Goal: Task Accomplishment & Management: Use online tool/utility

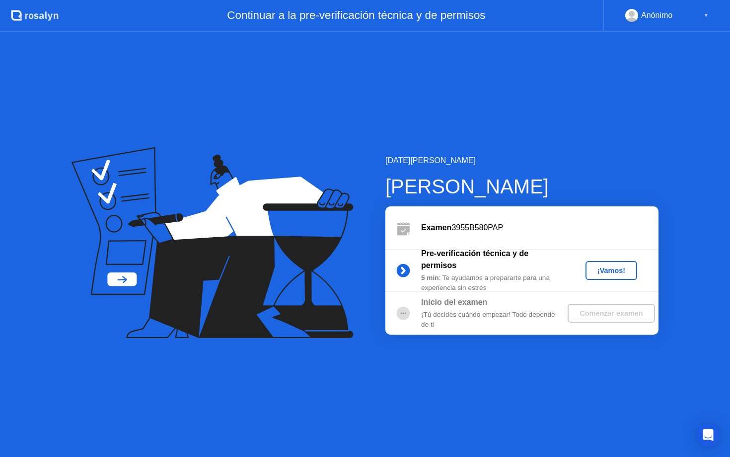
click at [596, 270] on div "¡Vamos!" at bounding box center [612, 270] width 44 height 8
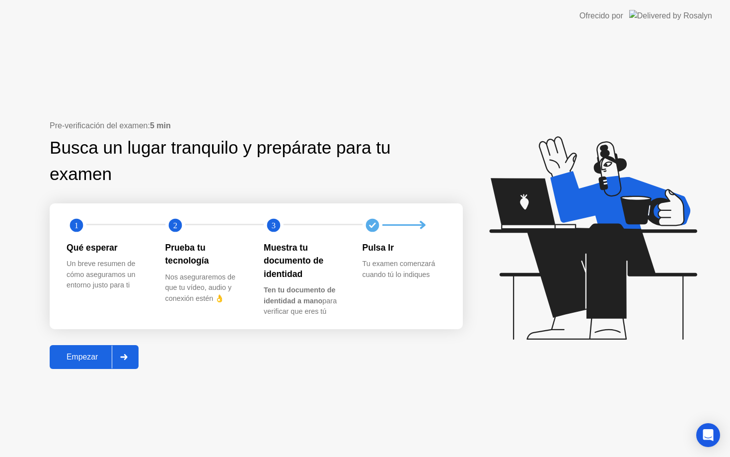
click at [127, 358] on icon at bounding box center [124, 357] width 7 height 6
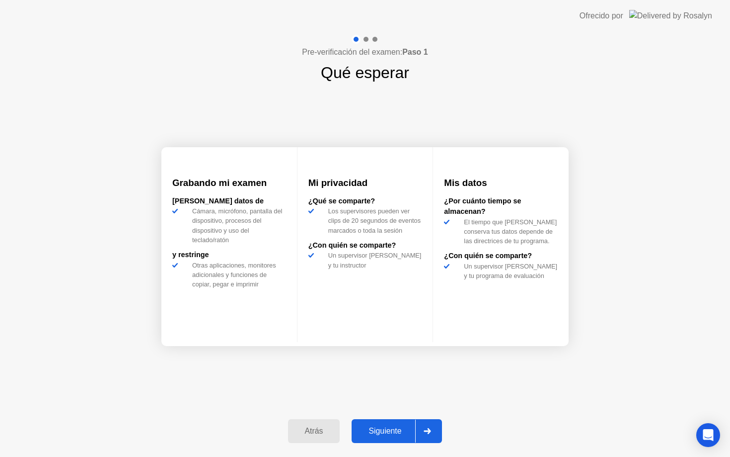
click at [385, 433] on div "Siguiente" at bounding box center [385, 430] width 61 height 9
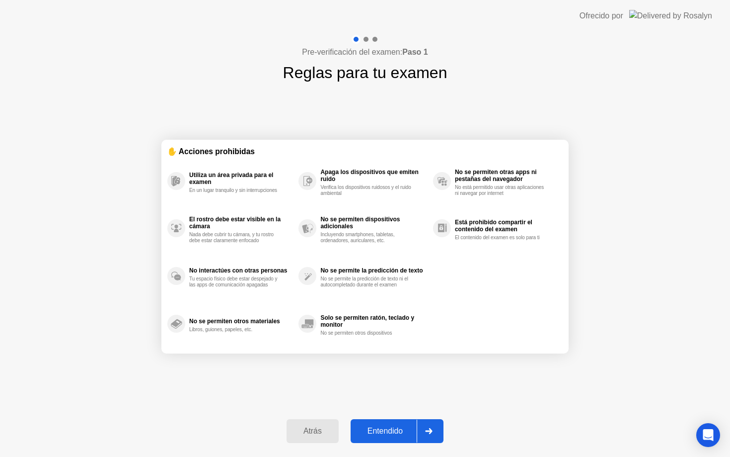
click at [401, 435] on div "Entendido" at bounding box center [385, 430] width 63 height 9
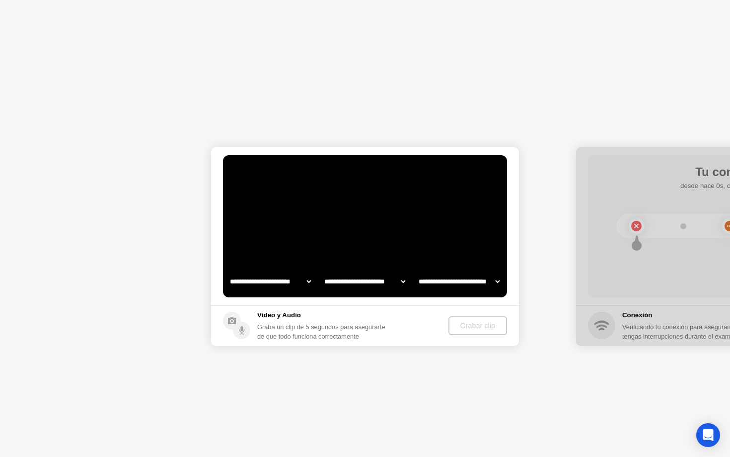
select select "**********"
select select "*******"
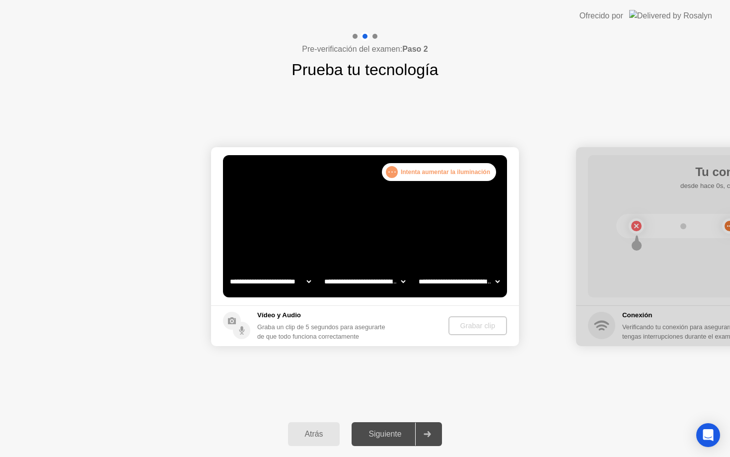
click at [305, 279] on select "**********" at bounding box center [270, 281] width 85 height 20
select select "**********"
click at [480, 329] on div "Grabar clip" at bounding box center [478, 325] width 51 height 8
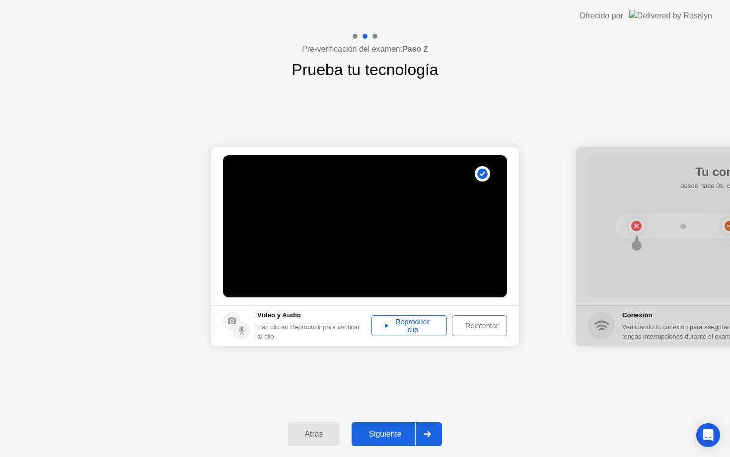
click at [410, 328] on div "Reproducir clip" at bounding box center [409, 325] width 69 height 16
click at [388, 438] on div "Siguiente" at bounding box center [385, 433] width 61 height 9
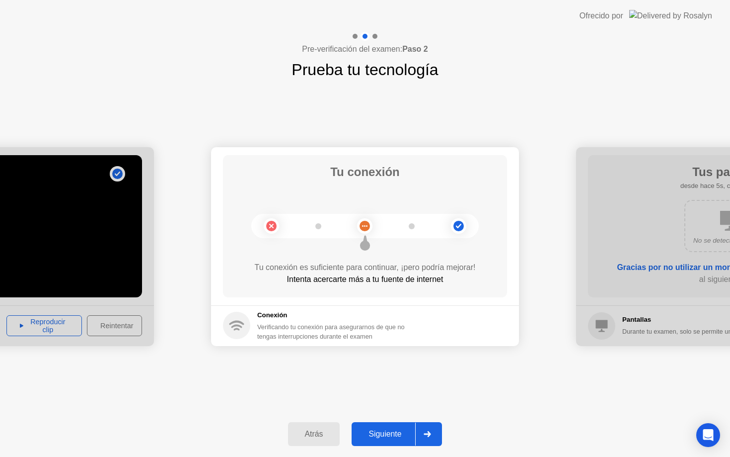
click at [383, 133] on div "**********" at bounding box center [365, 245] width 730 height 329
click at [313, 436] on div "Atrás" at bounding box center [314, 433] width 46 height 9
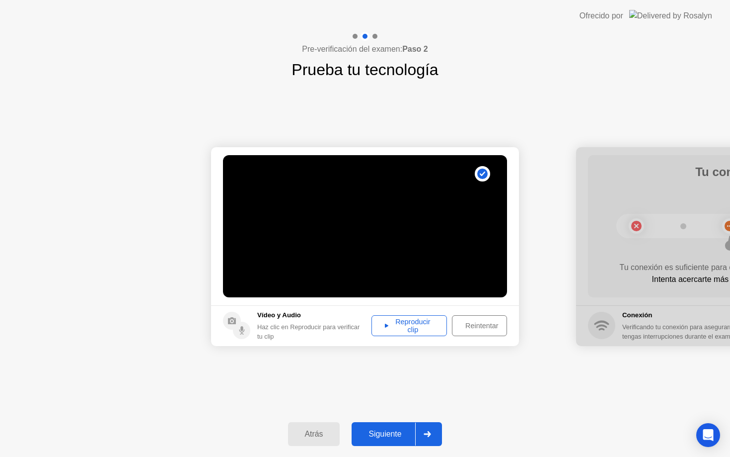
click at [390, 436] on div "Siguiente" at bounding box center [385, 433] width 61 height 9
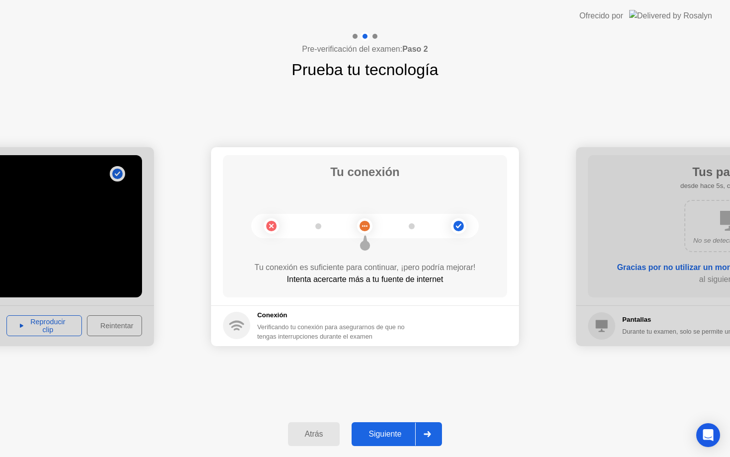
click at [324, 434] on div "Atrás" at bounding box center [314, 433] width 46 height 9
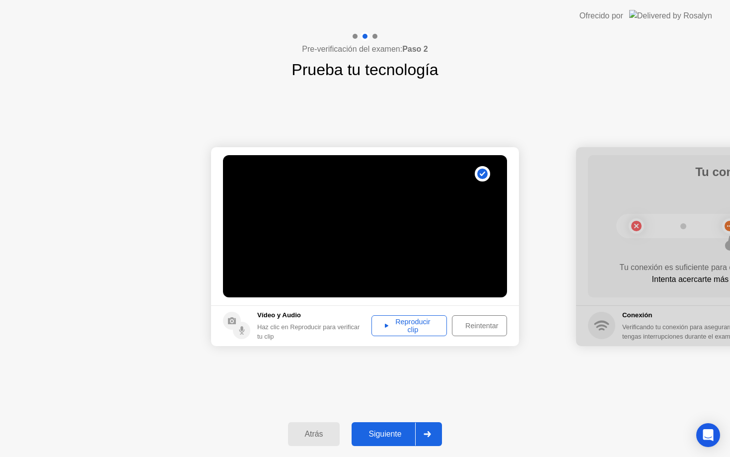
click at [472, 327] on div "Reintentar" at bounding box center [482, 325] width 53 height 8
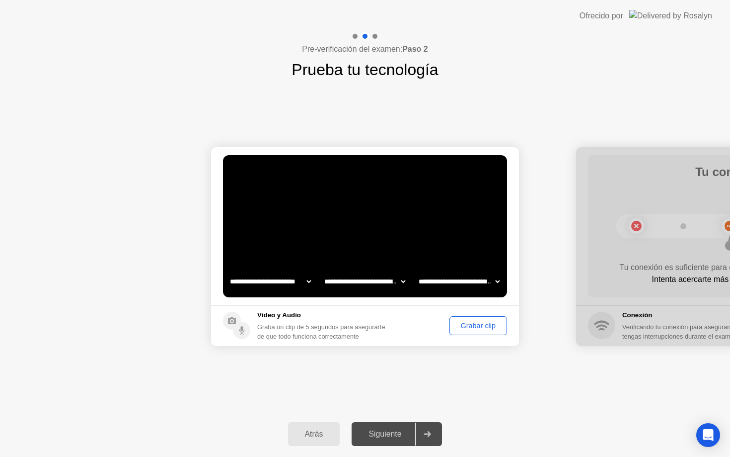
click at [469, 325] on div "Grabar clip" at bounding box center [478, 325] width 51 height 8
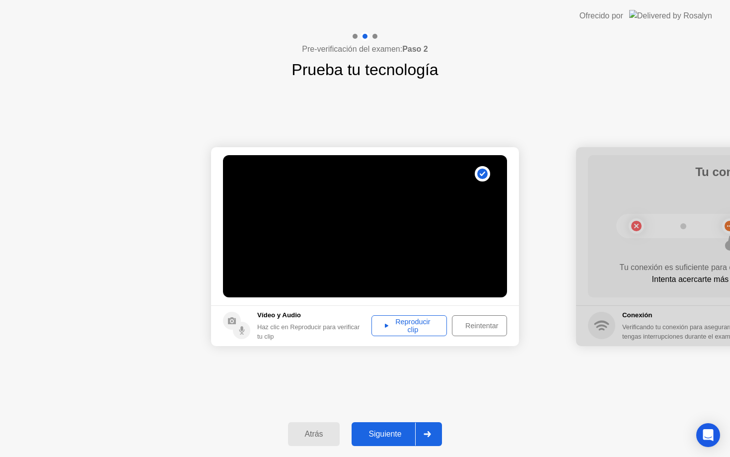
click at [424, 329] on div "Reproducir clip" at bounding box center [409, 325] width 69 height 16
click at [383, 437] on div "Siguiente" at bounding box center [385, 433] width 61 height 9
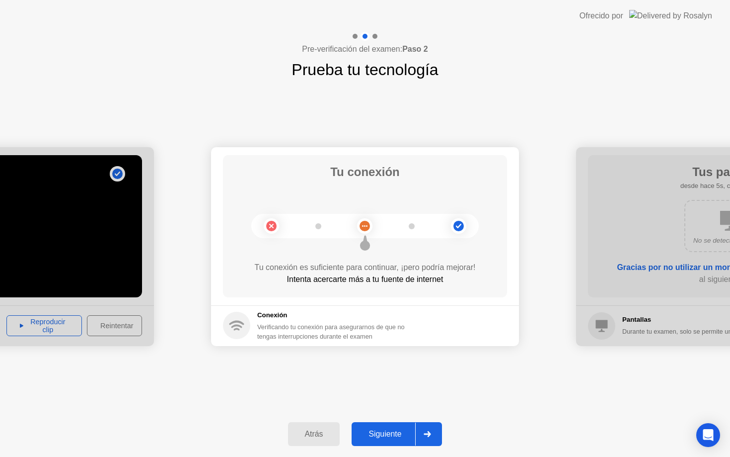
click at [383, 436] on div "Siguiente" at bounding box center [385, 433] width 61 height 9
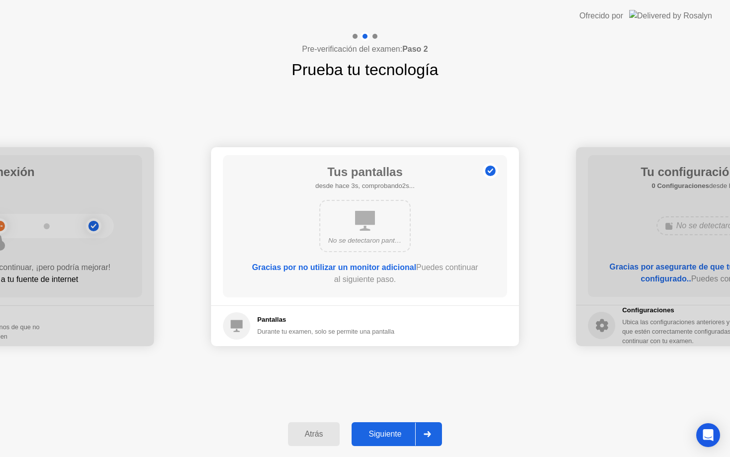
click at [383, 436] on div "Siguiente" at bounding box center [385, 433] width 61 height 9
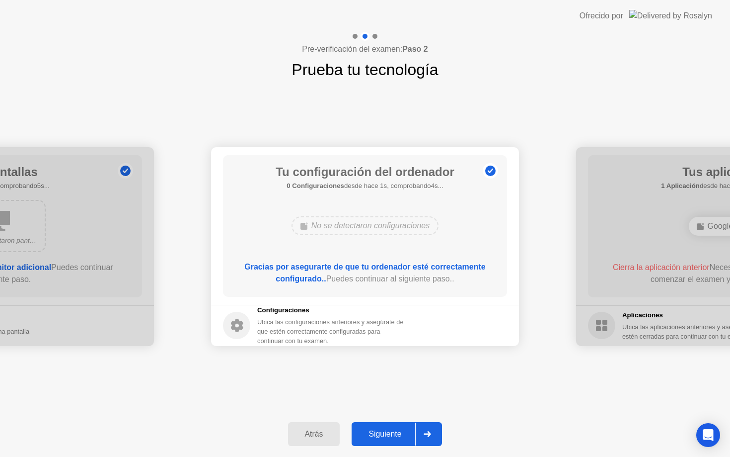
click at [333, 432] on div "Atrás" at bounding box center [314, 433] width 46 height 9
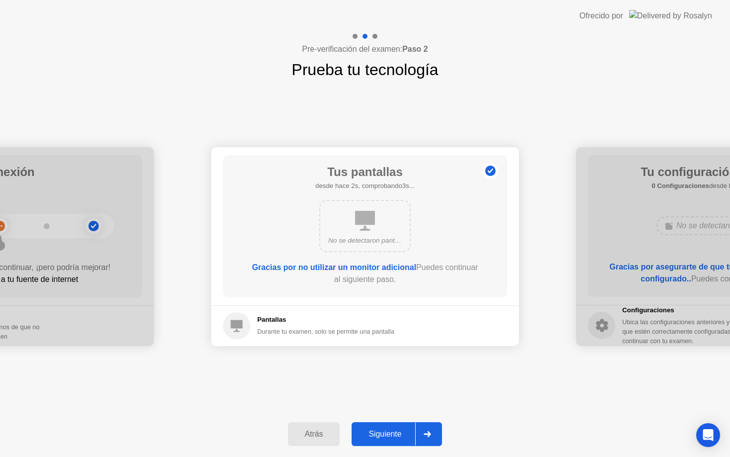
click at [333, 432] on div "Atrás" at bounding box center [314, 433] width 46 height 9
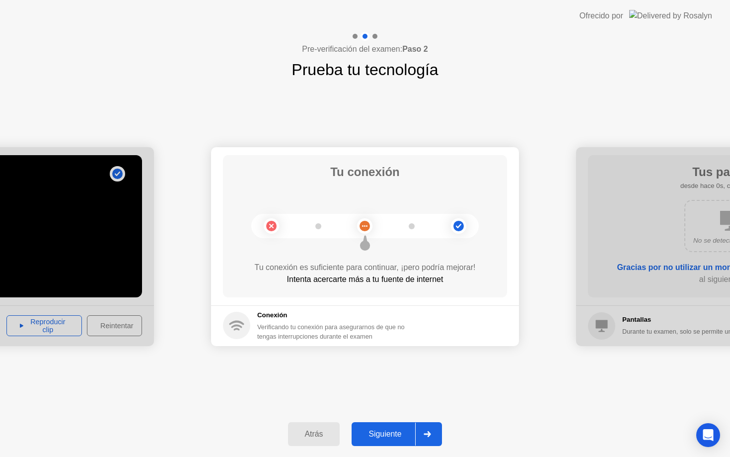
click at [398, 435] on div "Siguiente" at bounding box center [385, 433] width 61 height 9
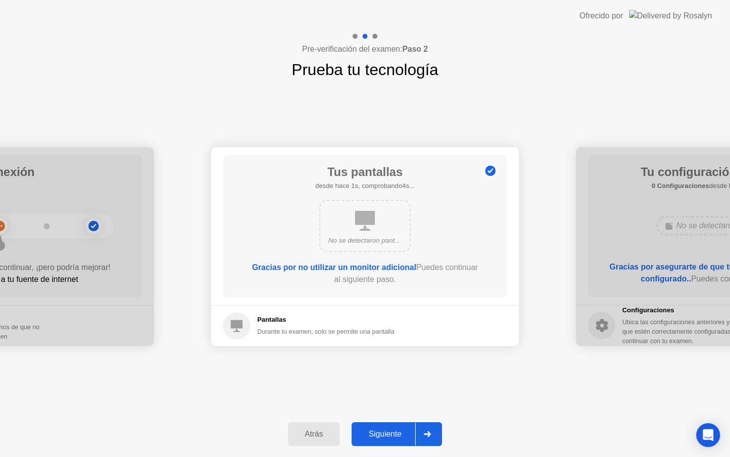
click at [398, 435] on div "Siguiente" at bounding box center [385, 433] width 61 height 9
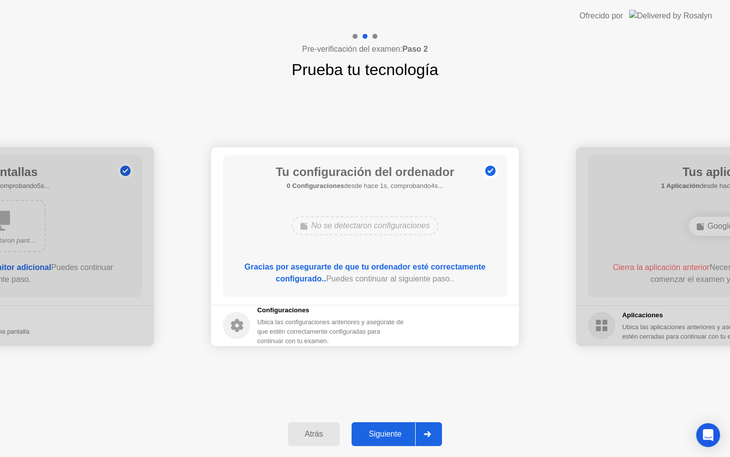
click at [398, 435] on div "Siguiente" at bounding box center [385, 433] width 61 height 9
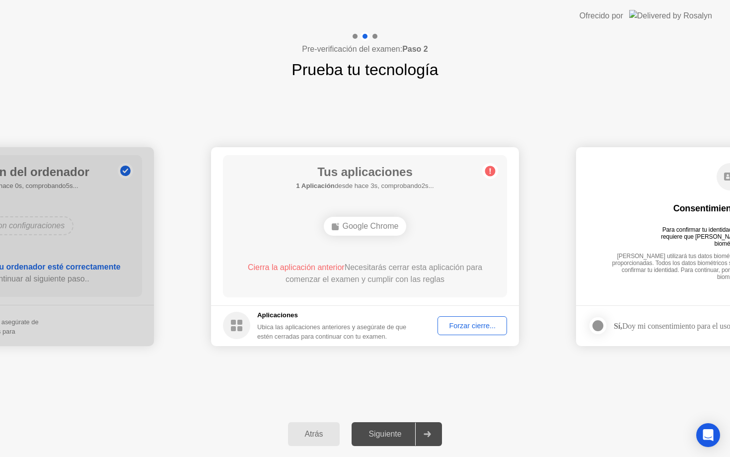
click at [461, 326] on div "Forzar cierre..." at bounding box center [472, 325] width 63 height 8
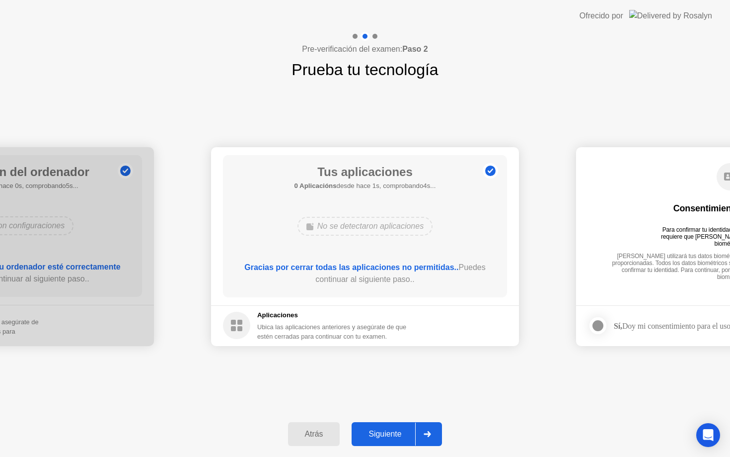
click at [395, 435] on div "Siguiente" at bounding box center [385, 433] width 61 height 9
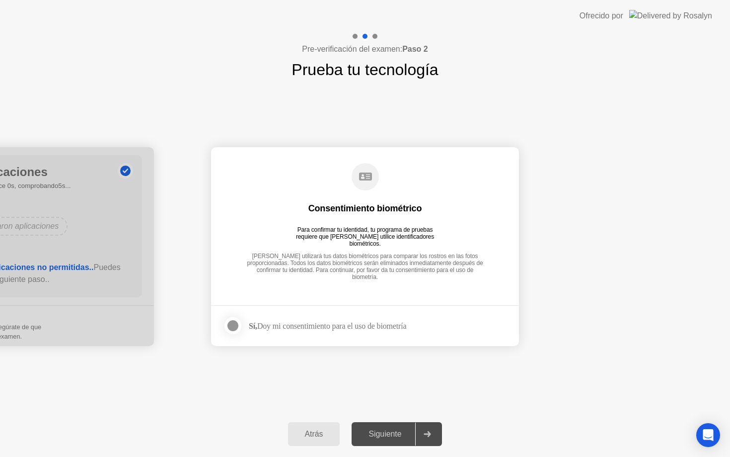
click at [235, 328] on div at bounding box center [233, 325] width 12 height 12
click at [388, 440] on button "Siguiente" at bounding box center [397, 434] width 90 height 24
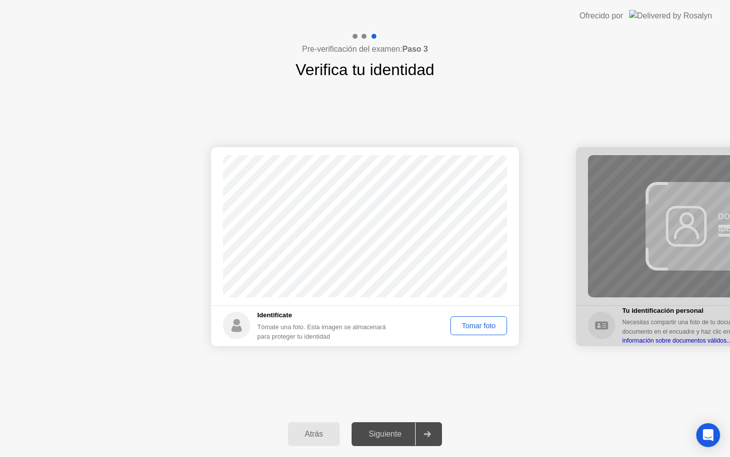
click at [485, 322] on div "Tomar foto" at bounding box center [479, 325] width 50 height 8
click at [397, 436] on div "Siguiente" at bounding box center [385, 433] width 61 height 9
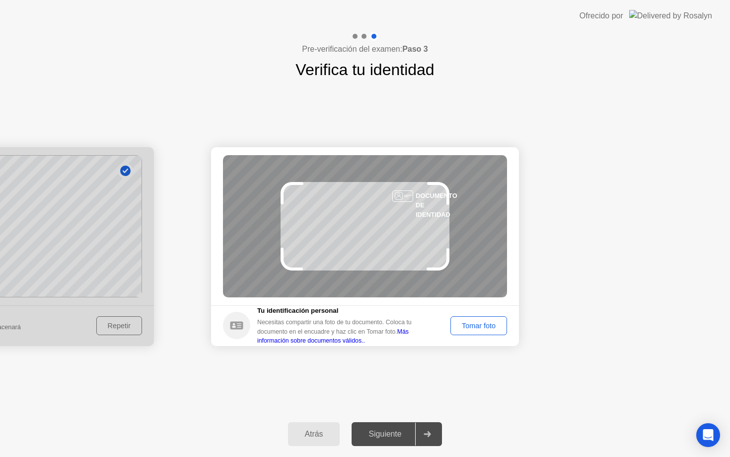
click at [476, 324] on div "Tomar foto" at bounding box center [479, 325] width 50 height 8
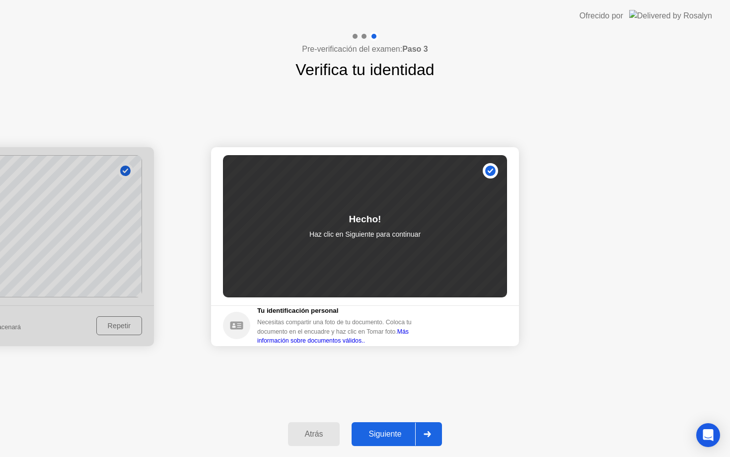
click at [385, 429] on div "Siguiente" at bounding box center [385, 433] width 61 height 9
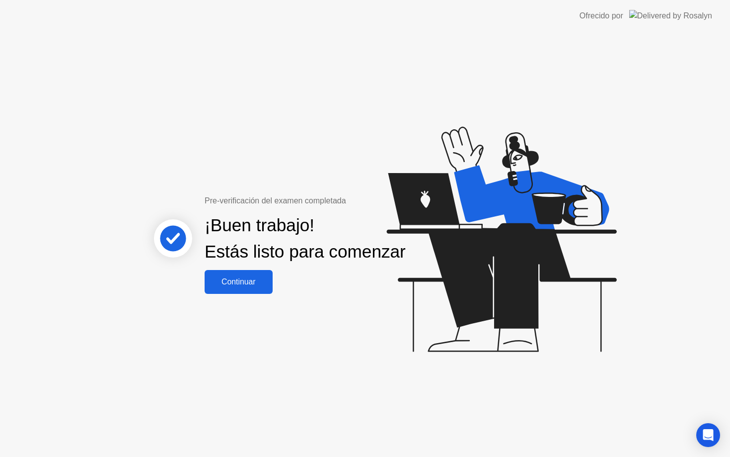
click at [232, 286] on div "Continuar" at bounding box center [239, 281] width 62 height 9
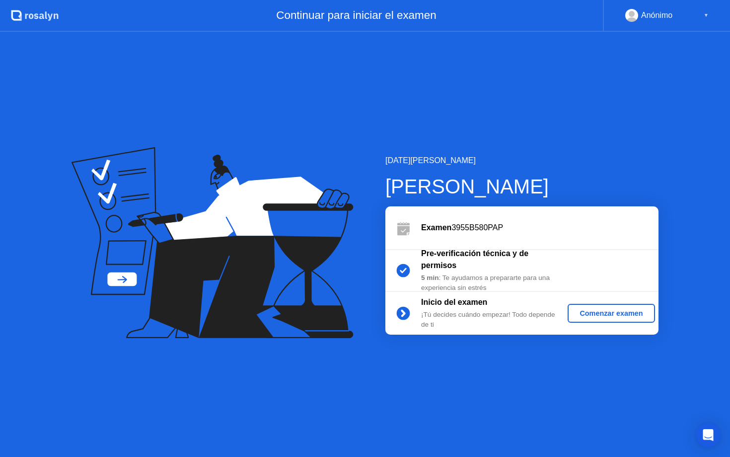
click at [586, 313] on div "Comenzar examen" at bounding box center [611, 313] width 79 height 8
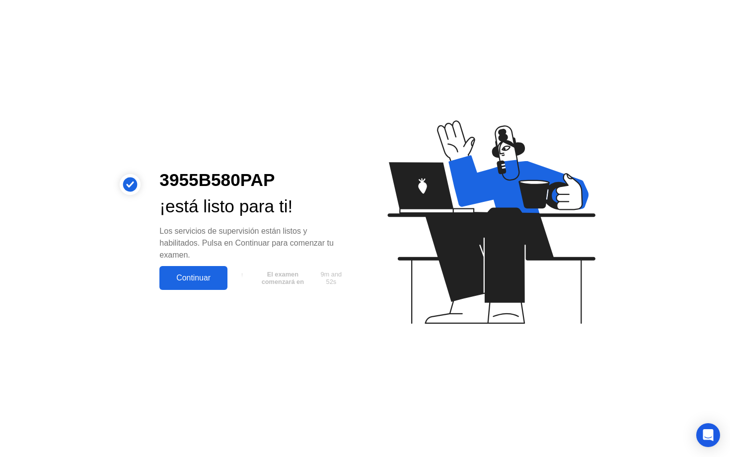
click at [187, 280] on div "Continuar" at bounding box center [193, 277] width 62 height 9
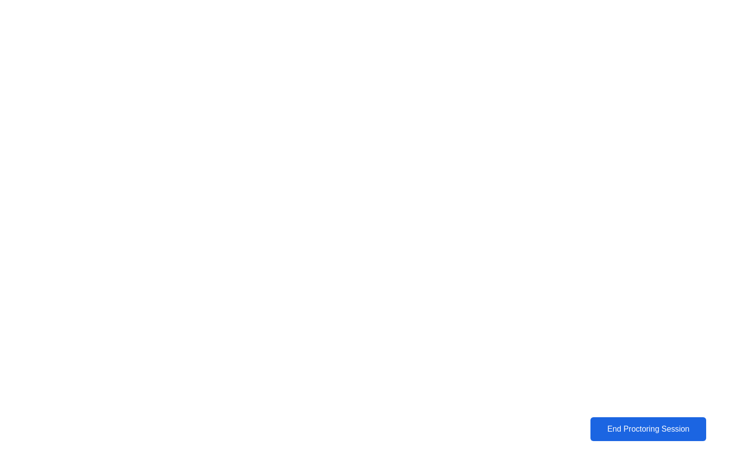
click at [623, 429] on div "End Proctoring Session" at bounding box center [649, 428] width 110 height 9
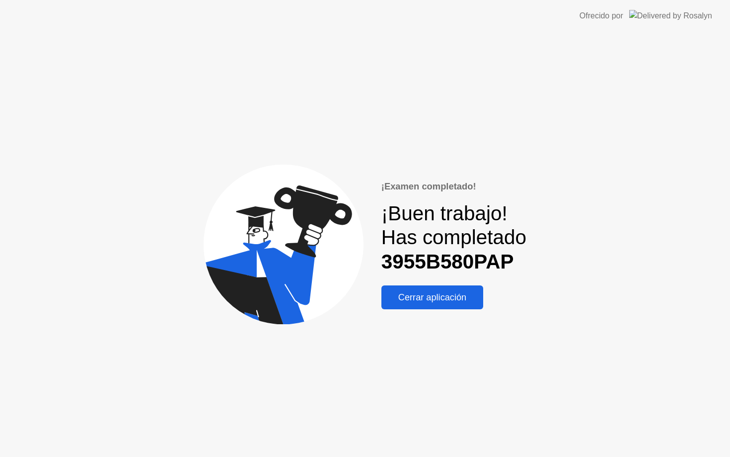
click at [417, 294] on div "Cerrar aplicación" at bounding box center [433, 297] width 96 height 10
